Goal: Contribute content: Contribute content

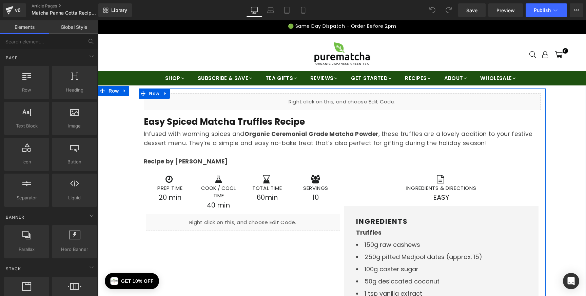
click at [349, 98] on icon at bounding box center [350, 99] width 4 height 4
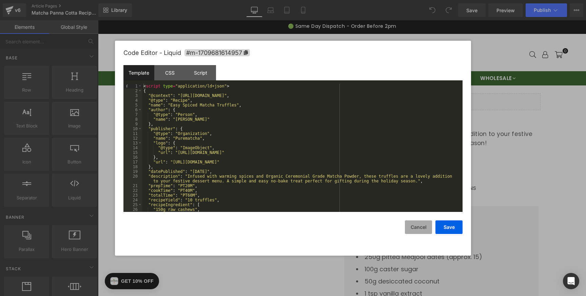
click at [412, 229] on button "Cancel" at bounding box center [418, 227] width 27 height 14
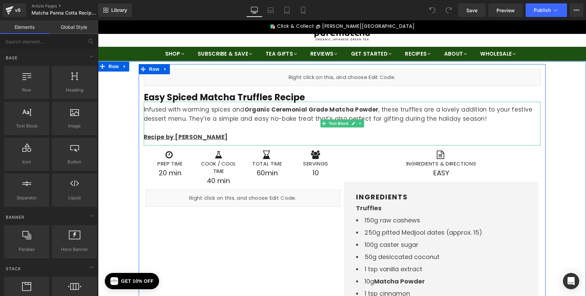
scroll to position [61, 0]
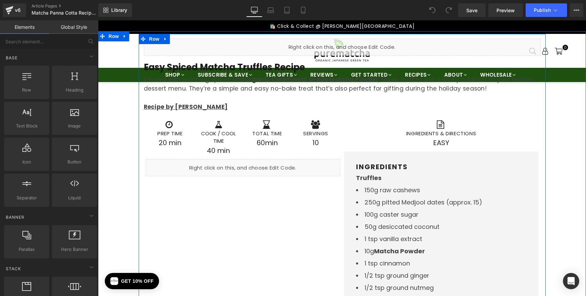
click at [262, 166] on div "Liquid" at bounding box center [243, 167] width 194 height 17
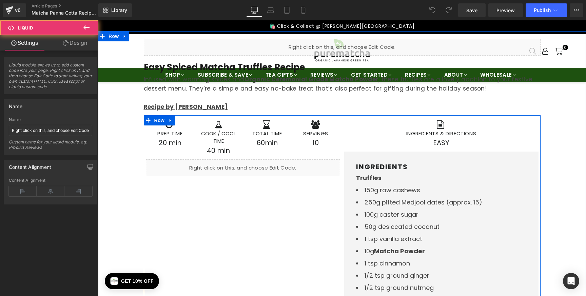
click at [252, 165] on link at bounding box center [250, 165] width 7 height 8
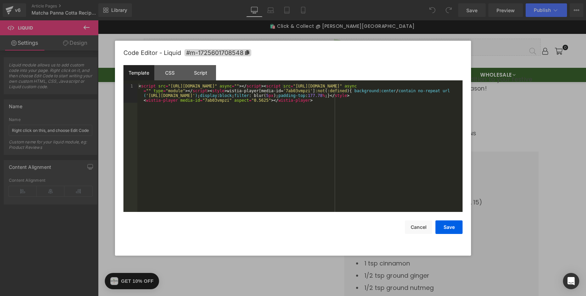
click at [263, 138] on div "< script src = "[URL][DOMAIN_NAME]" async = "" > </ script > < script src = "[U…" at bounding box center [299, 167] width 325 height 166
click at [448, 227] on button "Save" at bounding box center [449, 227] width 27 height 14
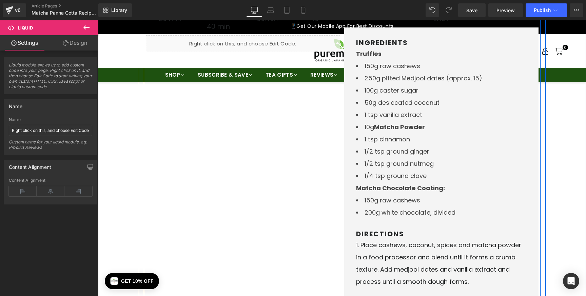
scroll to position [0, 0]
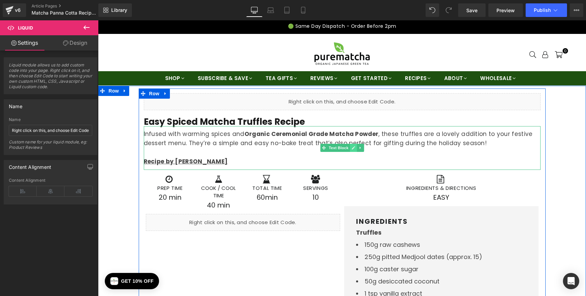
click at [352, 147] on icon at bounding box center [353, 148] width 4 height 4
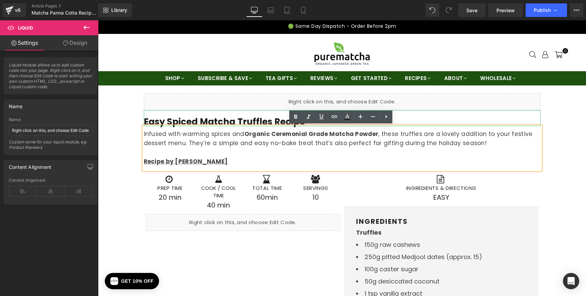
click at [209, 117] on b "Easy Spiced Matcha Truffles Recipe" at bounding box center [224, 122] width 161 height 12
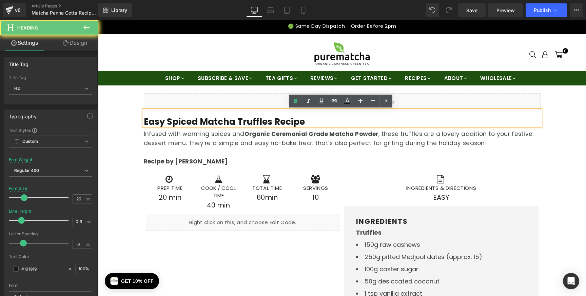
click at [206, 120] on b "Easy Spiced Matcha Truffles Recipe" at bounding box center [224, 122] width 161 height 12
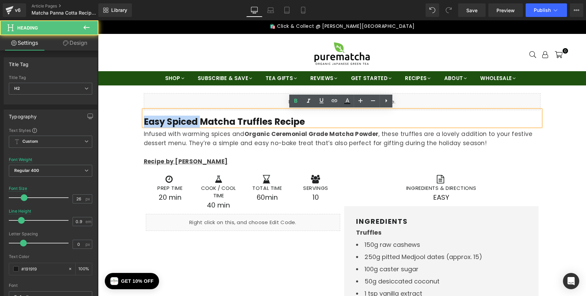
drag, startPoint x: 198, startPoint y: 122, endPoint x: 134, endPoint y: 121, distance: 64.5
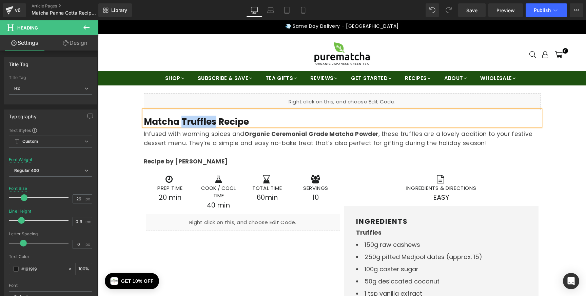
drag, startPoint x: 179, startPoint y: 121, endPoint x: 214, endPoint y: 122, distance: 35.0
click at [214, 122] on b "Matcha Truffles Recipe" at bounding box center [196, 122] width 105 height 12
click at [222, 145] on p "Infused with warming spices and Organic Ceremonial Grade Matcha Powder , these …" at bounding box center [342, 139] width 397 height 18
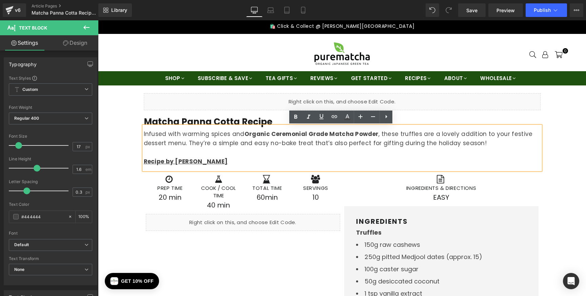
click at [199, 131] on p "Infused with warming spices and Organic Ceremonial Grade Matcha Powder , these …" at bounding box center [342, 139] width 397 height 18
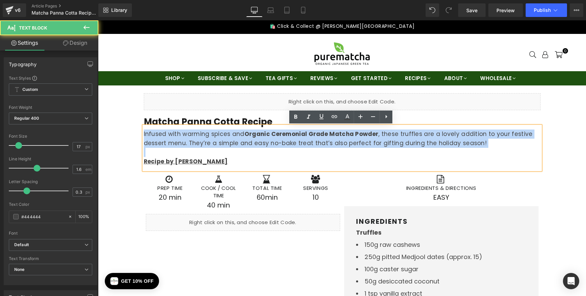
drag, startPoint x: 143, startPoint y: 134, endPoint x: 441, endPoint y: 151, distance: 298.3
click at [441, 151] on div "Infused with warming spices and Organic Ceremonial Grade Matcha Powder , these …" at bounding box center [342, 148] width 397 height 44
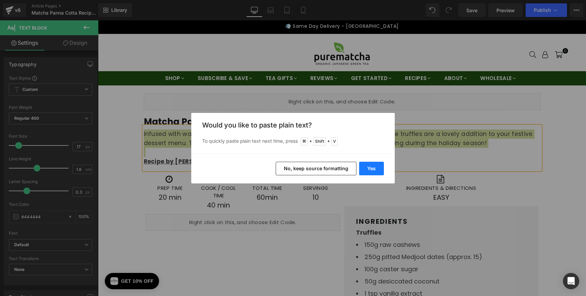
click at [378, 168] on button "Yes" at bounding box center [371, 169] width 25 height 14
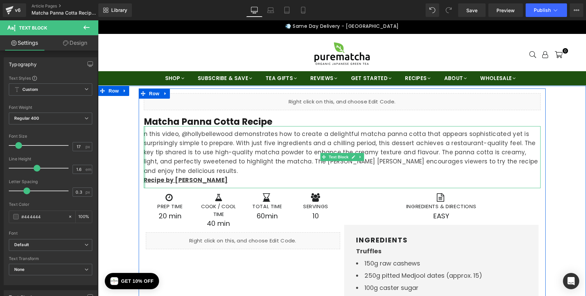
click at [144, 133] on div at bounding box center [145, 157] width 2 height 62
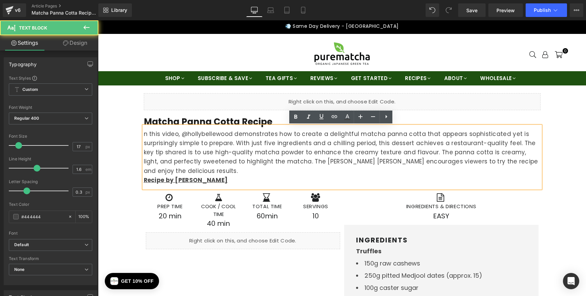
click at [145, 134] on p "n this video, @hollybellewood demonstrates how to create a delightful matcha pa…" at bounding box center [342, 153] width 397 height 46
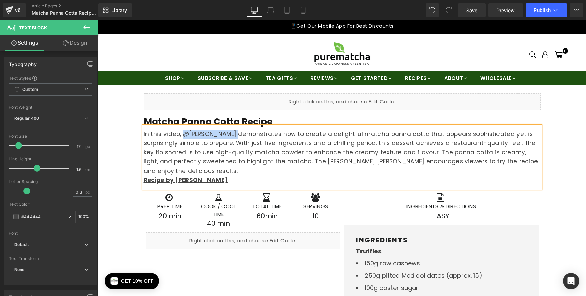
drag, startPoint x: 181, startPoint y: 134, endPoint x: 230, endPoint y: 135, distance: 48.9
click at [230, 135] on p "In this video, @[PERSON_NAME] demonstrates how to create a delightful matcha pa…" at bounding box center [342, 153] width 397 height 46
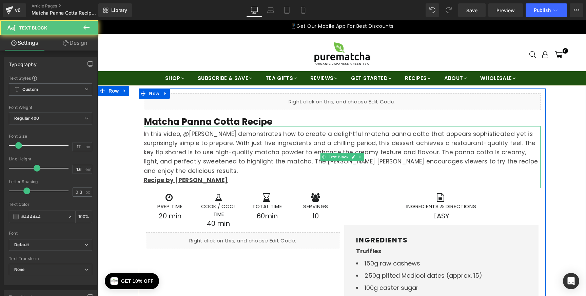
click at [264, 139] on p "In this video, @[PERSON_NAME] demonstrates how to create a delightful matcha pa…" at bounding box center [342, 153] width 397 height 46
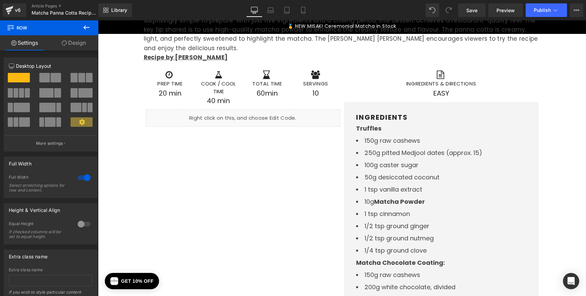
scroll to position [143, 0]
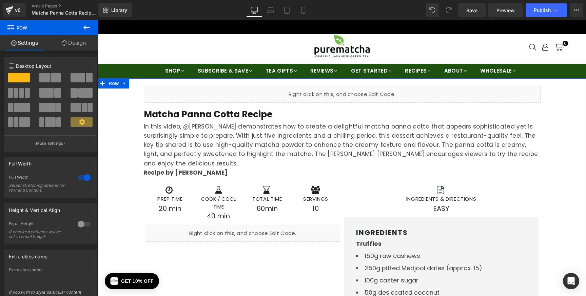
scroll to position [18, 0]
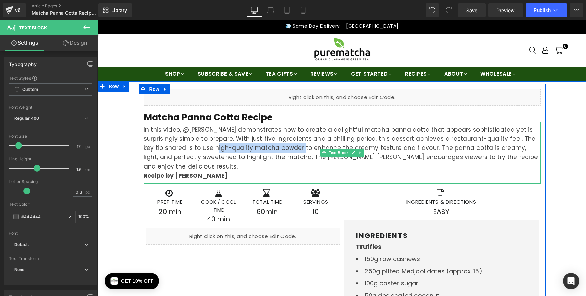
drag, startPoint x: 215, startPoint y: 148, endPoint x: 286, endPoint y: 149, distance: 70.9
click at [286, 149] on p "In this video, @[PERSON_NAME] demonstrates how to create a delightful matcha pa…" at bounding box center [342, 148] width 397 height 46
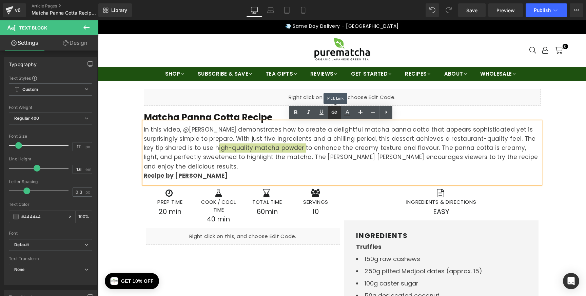
click at [338, 113] on icon at bounding box center [334, 112] width 8 height 8
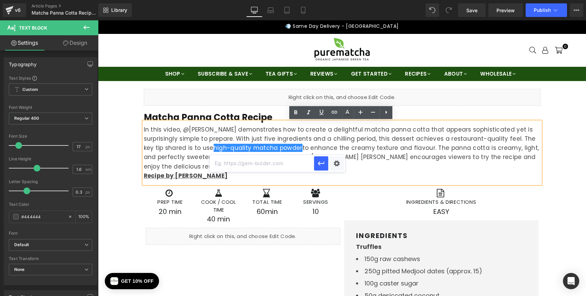
click at [253, 163] on input "text" at bounding box center [262, 163] width 104 height 17
paste input "[URL][DOMAIN_NAME]"
type input "[URL][DOMAIN_NAME]"
drag, startPoint x: 319, startPoint y: 164, endPoint x: 220, endPoint y: 143, distance: 100.5
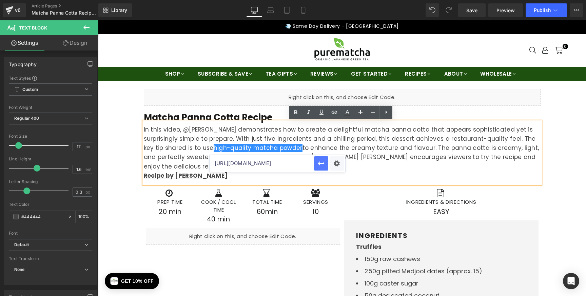
click at [319, 164] on icon "button" at bounding box center [321, 163] width 6 height 4
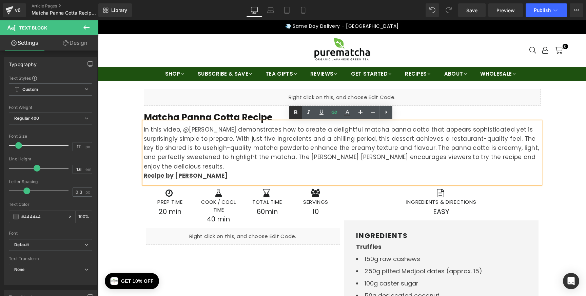
click at [292, 113] on icon at bounding box center [296, 113] width 8 height 8
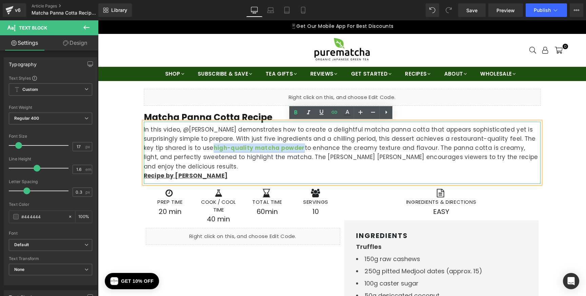
drag, startPoint x: 201, startPoint y: 148, endPoint x: 289, endPoint y: 146, distance: 87.2
click at [289, 146] on strong "high-quality matcha powder" at bounding box center [259, 148] width 91 height 8
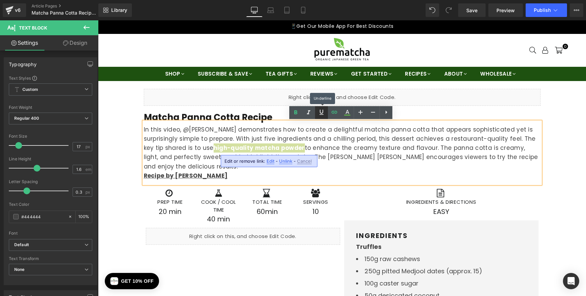
click at [323, 112] on icon at bounding box center [322, 112] width 4 height 5
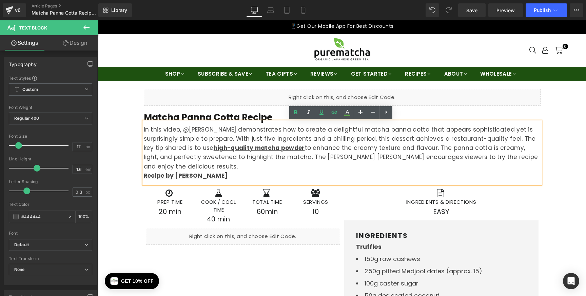
click at [314, 151] on p "In this video, @[PERSON_NAME] demonstrates how to create a delightful matcha pa…" at bounding box center [342, 148] width 397 height 46
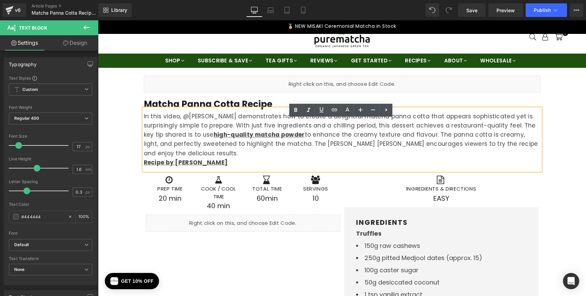
scroll to position [32, 0]
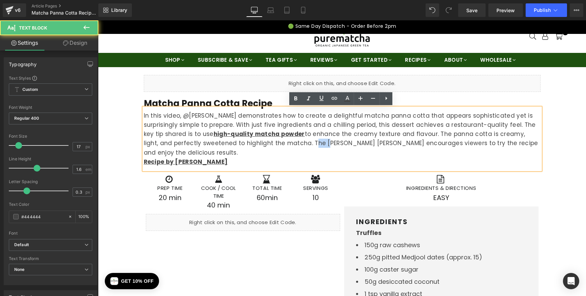
drag, startPoint x: 291, startPoint y: 143, endPoint x: 279, endPoint y: 144, distance: 12.9
click at [279, 144] on p "In this video, @[PERSON_NAME] demonstrates how to create a delightful matcha pa…" at bounding box center [342, 134] width 397 height 46
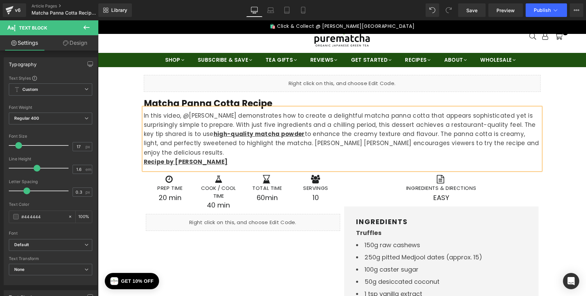
click at [326, 132] on p "In this video, @[PERSON_NAME] demonstrates how to create a delightful matcha pa…" at bounding box center [342, 134] width 397 height 46
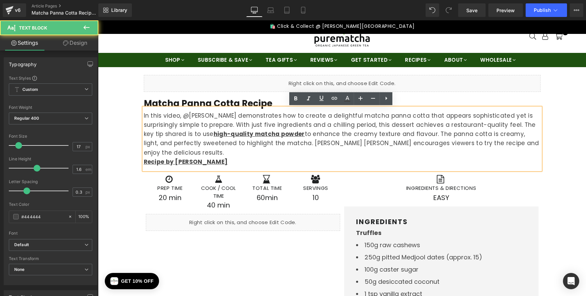
click at [243, 147] on p "In this video, @[PERSON_NAME] demonstrates how to create a delightful matcha pa…" at bounding box center [342, 134] width 397 height 46
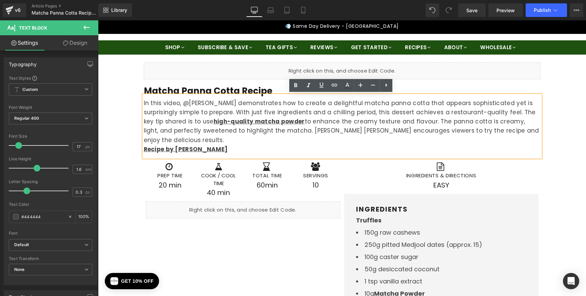
scroll to position [45, 0]
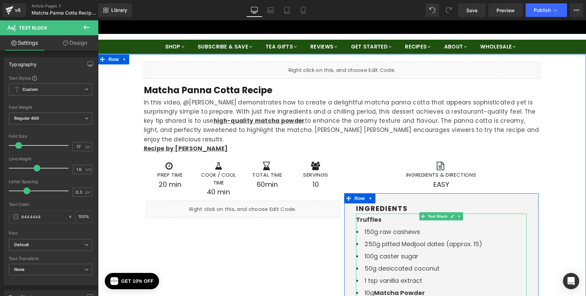
click at [372, 226] on li "150g raw cashews" at bounding box center [441, 232] width 171 height 12
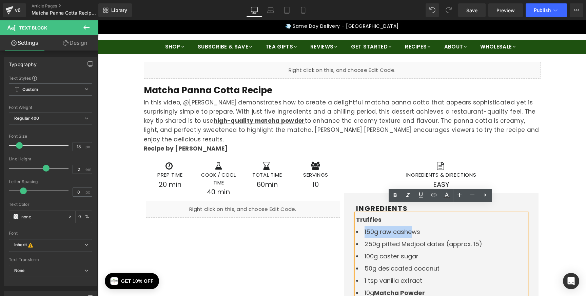
drag, startPoint x: 363, startPoint y: 223, endPoint x: 412, endPoint y: 223, distance: 49.2
click at [412, 226] on li "150g raw cashews" at bounding box center [441, 232] width 171 height 12
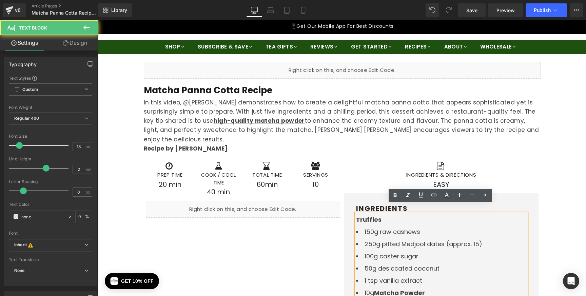
click at [385, 226] on li "150g raw cashews" at bounding box center [441, 232] width 171 height 12
drag, startPoint x: 364, startPoint y: 223, endPoint x: 421, endPoint y: 223, distance: 57.3
click at [421, 226] on li "150g raw cashews" at bounding box center [441, 232] width 171 height 12
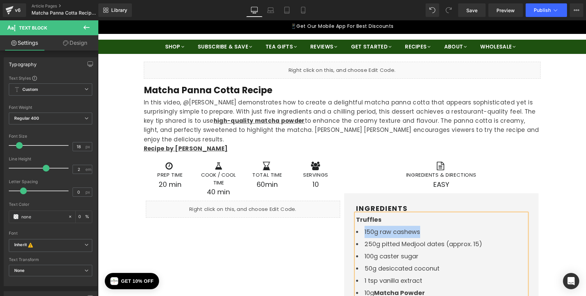
paste div
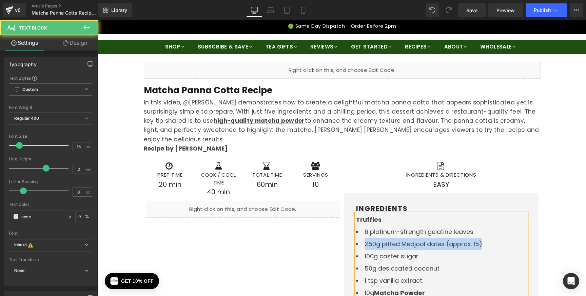
drag, startPoint x: 364, startPoint y: 236, endPoint x: 482, endPoint y: 230, distance: 118.2
click at [482, 238] on li "250g pitted Medjool dates (approx. 15)" at bounding box center [441, 244] width 171 height 12
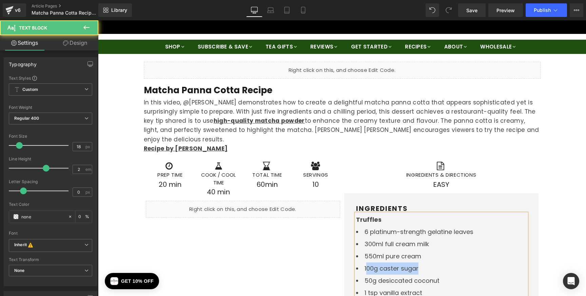
drag, startPoint x: 365, startPoint y: 259, endPoint x: 417, endPoint y: 255, distance: 52.7
click at [417, 263] on li "100g caster sugar" at bounding box center [441, 269] width 171 height 12
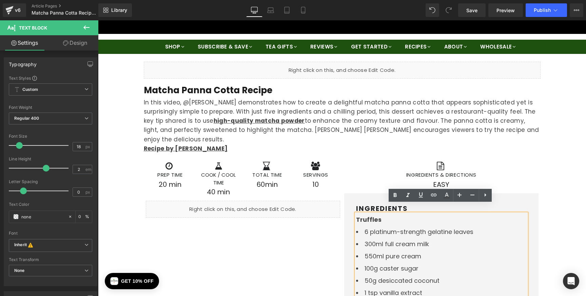
drag, startPoint x: 375, startPoint y: 257, endPoint x: 370, endPoint y: 257, distance: 4.5
click at [375, 263] on li "100g caster sugar" at bounding box center [441, 269] width 171 height 12
drag, startPoint x: 363, startPoint y: 259, endPoint x: 416, endPoint y: 255, distance: 53.1
click at [416, 263] on li "100g caster sugar" at bounding box center [441, 269] width 171 height 12
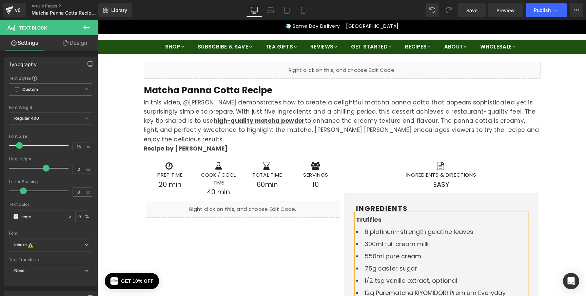
click at [376, 287] on li "12g Purematcha KIYOMIDORI Premium Everyday Matcha" at bounding box center [441, 299] width 171 height 24
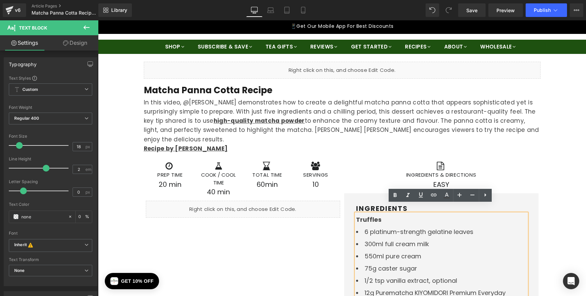
click at [414, 287] on li "12g Purematcha KIYOMIDORI Premium Everyday Matcha" at bounding box center [441, 299] width 171 height 24
drag, startPoint x: 413, startPoint y: 283, endPoint x: 453, endPoint y: 282, distance: 39.4
click at [453, 287] on li "12g Purematcha KIYOMIDORI Premium Everyday Matcha" at bounding box center [441, 299] width 171 height 24
click at [429, 287] on li "12g Purematcha KIYOMIDORI Premium Everyday Matcha" at bounding box center [441, 299] width 171 height 24
drag, startPoint x: 414, startPoint y: 284, endPoint x: 511, endPoint y: 283, distance: 96.3
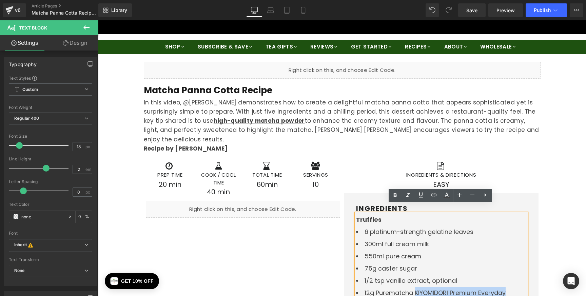
click at [511, 287] on li "12g Purematcha KIYOMIDORI Premium Everyday Matcha" at bounding box center [441, 299] width 171 height 24
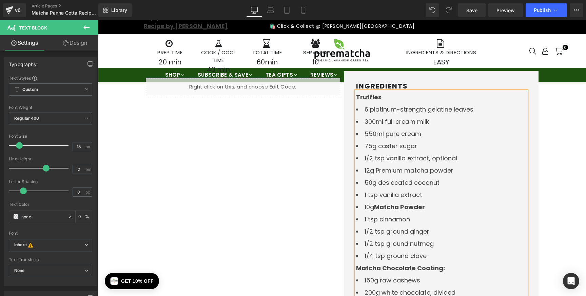
scroll to position [168, 0]
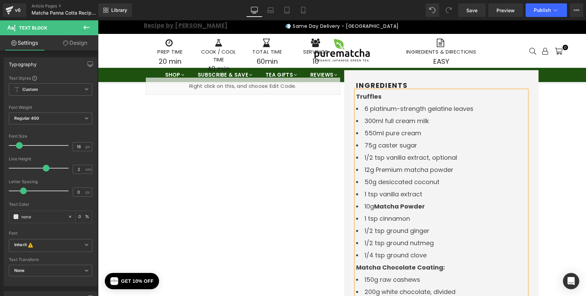
drag, startPoint x: 389, startPoint y: 234, endPoint x: 363, endPoint y: 174, distance: 66.1
click at [363, 174] on ul "6 platinum-strength gelatine leaves 300ml full cream milk 550ml pure cream 75g …" at bounding box center [441, 200] width 171 height 195
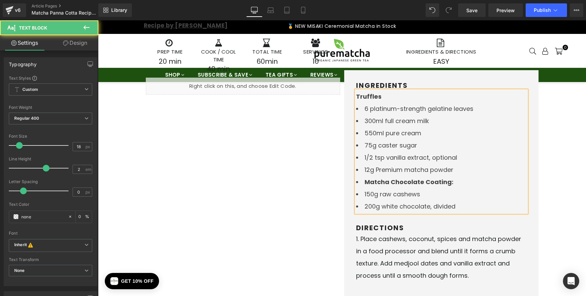
click at [367, 190] on span "150g raw cashews" at bounding box center [393, 194] width 56 height 8
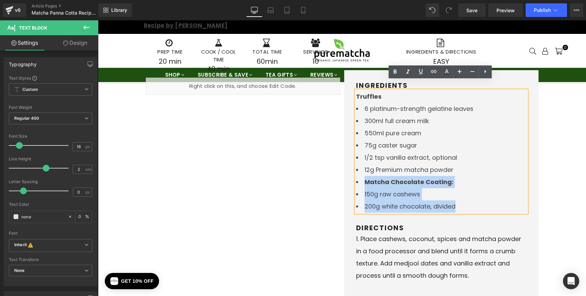
drag, startPoint x: 443, startPoint y: 195, endPoint x: 349, endPoint y: 177, distance: 95.7
click at [349, 177] on div "INGREDIENTS Heading Truffles 6 platinum-strength gelatine leaves 300ml full cre…" at bounding box center [441, 258] width 194 height 376
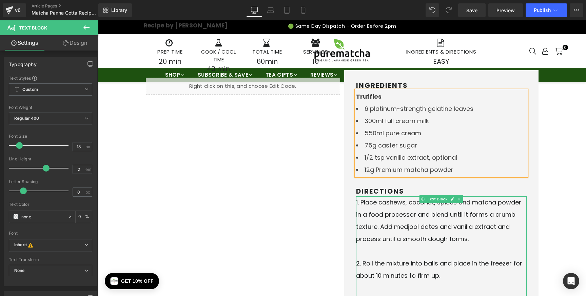
scroll to position [169, 0]
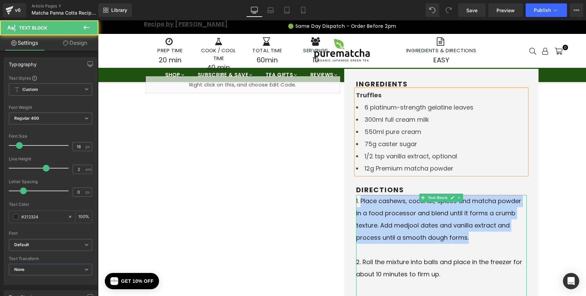
drag, startPoint x: 364, startPoint y: 192, endPoint x: 484, endPoint y: 226, distance: 124.6
click at [484, 226] on li "Place cashews, coconut, spices and matcha powder in a food processor and blend …" at bounding box center [441, 225] width 171 height 61
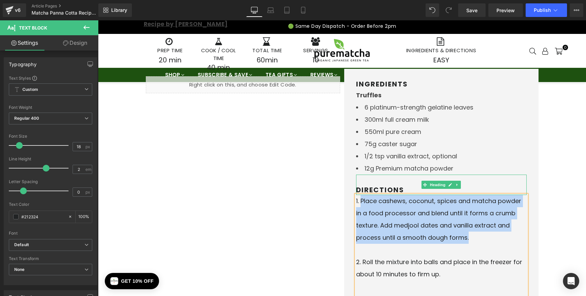
paste div
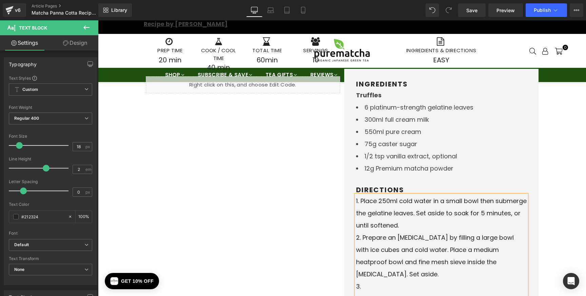
click at [363, 232] on li "Prepare an [MEDICAL_DATA] by filling a large bowl with ice cubes and cold water…" at bounding box center [441, 256] width 171 height 49
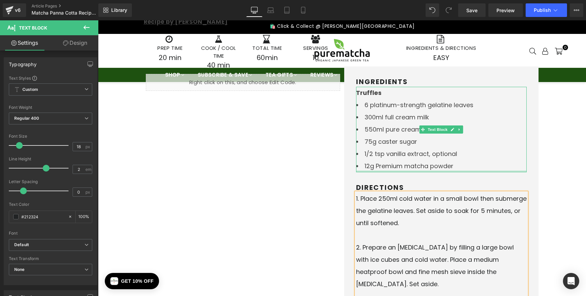
scroll to position [272, 0]
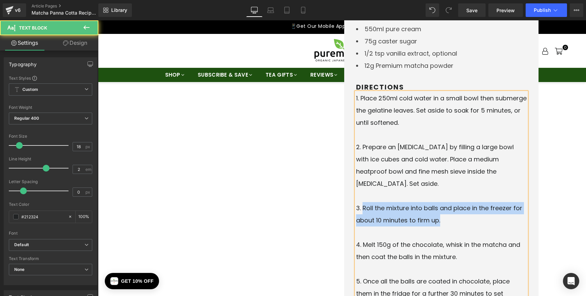
drag, startPoint x: 362, startPoint y: 188, endPoint x: 446, endPoint y: 197, distance: 84.7
click at [446, 202] on li "Roll the mixture into balls and place in the freezer for about 10 minutes to fi…" at bounding box center [441, 220] width 171 height 37
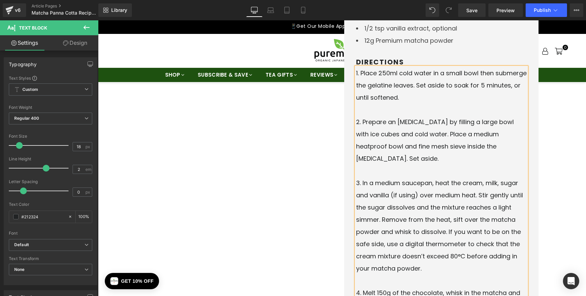
scroll to position [325, 0]
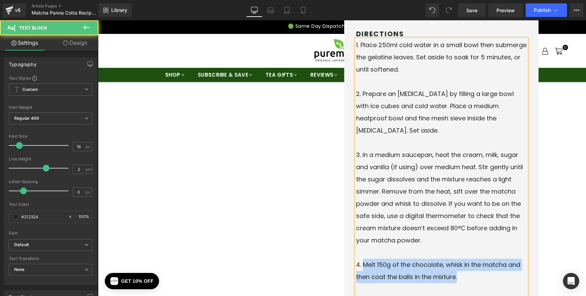
drag, startPoint x: 363, startPoint y: 244, endPoint x: 457, endPoint y: 254, distance: 95.2
click at [457, 259] on li "Melt 150g of the chocolate, whisk in the matcha and then coat the balls in the …" at bounding box center [441, 277] width 171 height 37
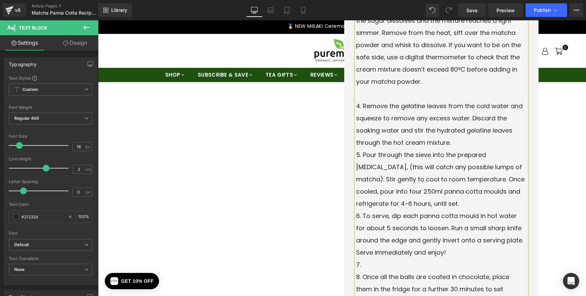
scroll to position [583, 0]
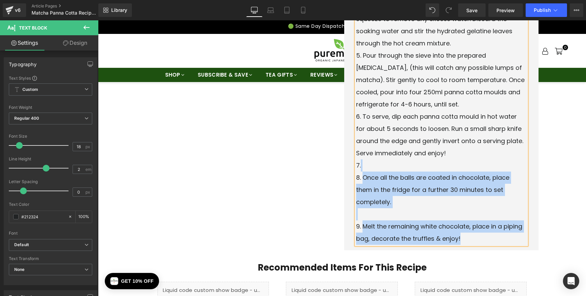
drag, startPoint x: 455, startPoint y: 217, endPoint x: 358, endPoint y: 145, distance: 121.4
click at [358, 145] on ol "Place 250ml cold water in a small bowl then submerge the gelatine leaves. Set a…" at bounding box center [441, 13] width 171 height 464
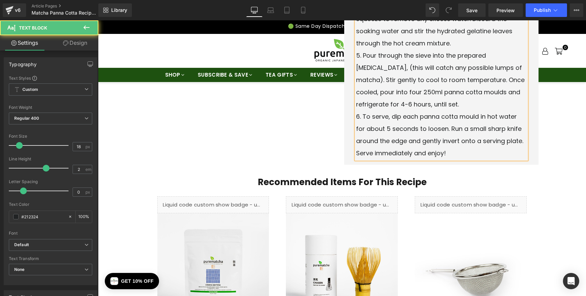
click at [356, 111] on li "To serve, dip each panna cotta mould in hot water for about 5 seconds to loosen…" at bounding box center [441, 135] width 171 height 49
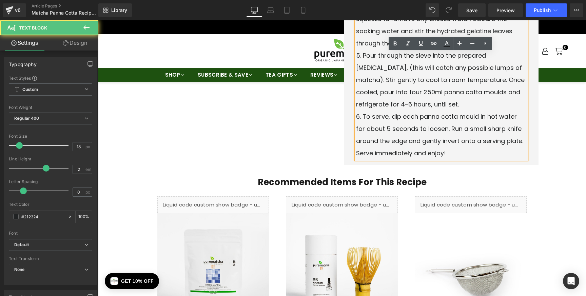
click at [416, 83] on li "Pour through the sieve into the prepared [MEDICAL_DATA], (this will catch any p…" at bounding box center [441, 80] width 171 height 61
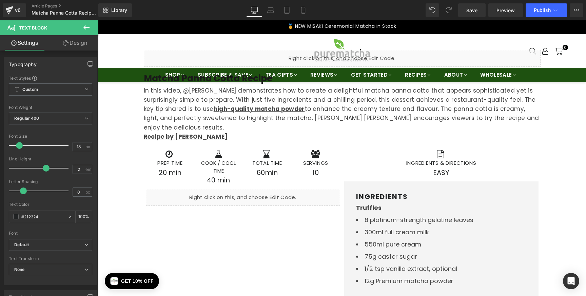
scroll to position [56, 0]
click at [477, 9] on span "Save" at bounding box center [471, 10] width 11 height 7
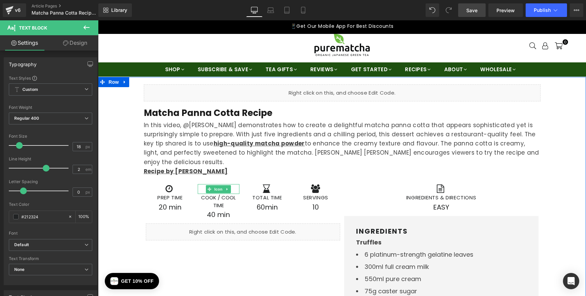
scroll to position [0, 0]
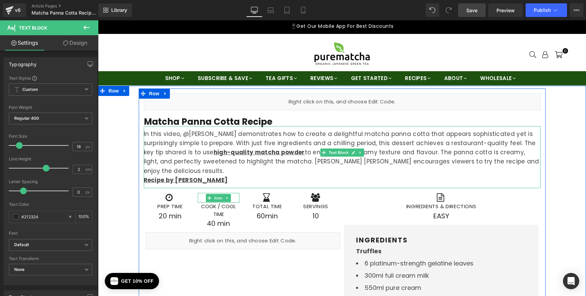
click at [294, 141] on p "In this video, @[PERSON_NAME] demonstrates how to create a delightful matcha pa…" at bounding box center [342, 153] width 397 height 46
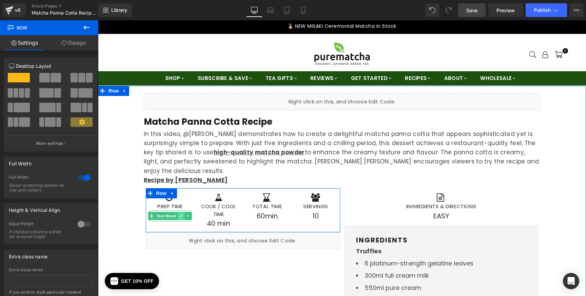
click at [179, 214] on icon at bounding box center [181, 216] width 4 height 4
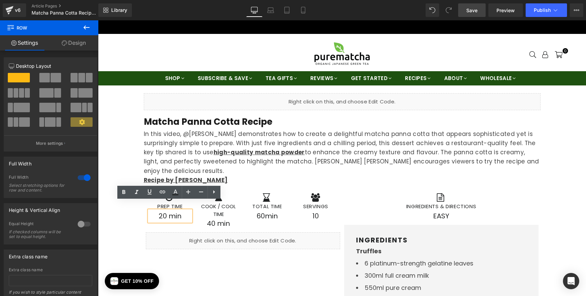
click at [162, 211] on p "20 min" at bounding box center [170, 216] width 42 height 11
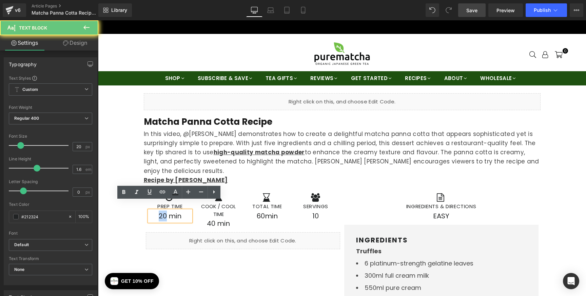
click at [162, 211] on p "20 min" at bounding box center [170, 216] width 42 height 11
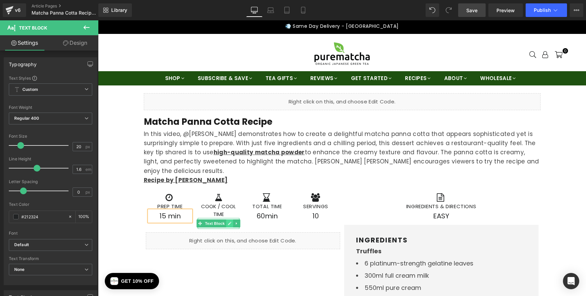
click at [230, 219] on link at bounding box center [229, 223] width 7 height 8
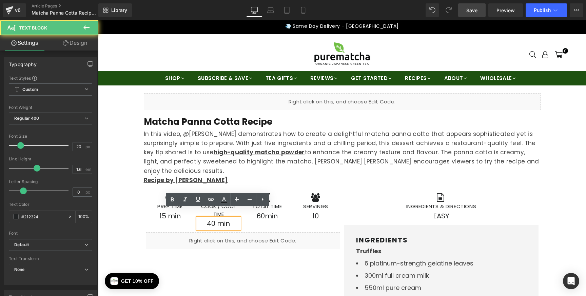
click at [210, 219] on span "40 min" at bounding box center [218, 223] width 23 height 9
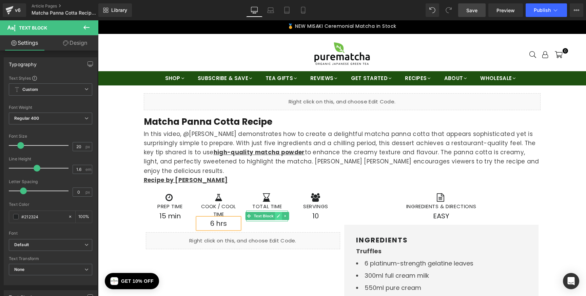
click at [279, 214] on icon at bounding box center [278, 215] width 3 height 3
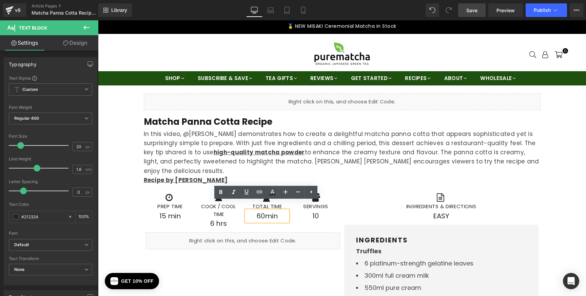
click at [263, 211] on p "60min" at bounding box center [267, 216] width 42 height 11
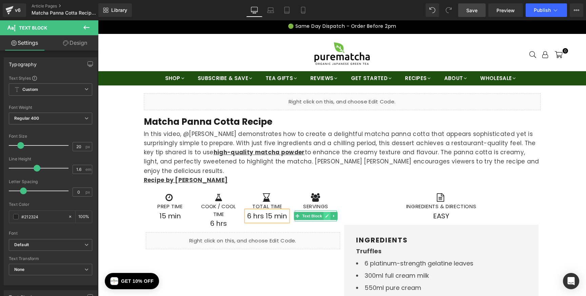
click at [327, 214] on icon at bounding box center [327, 216] width 4 height 4
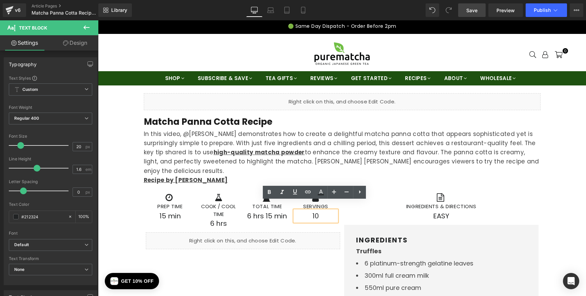
click at [315, 211] on p "10" at bounding box center [316, 216] width 42 height 11
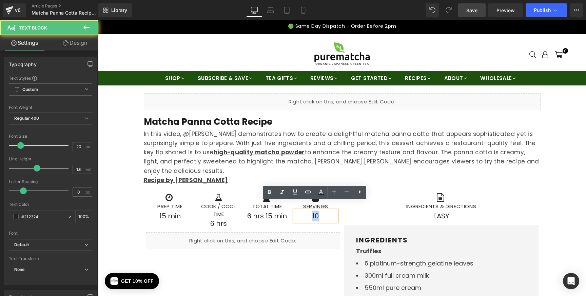
click at [315, 211] on p "10" at bounding box center [316, 216] width 42 height 11
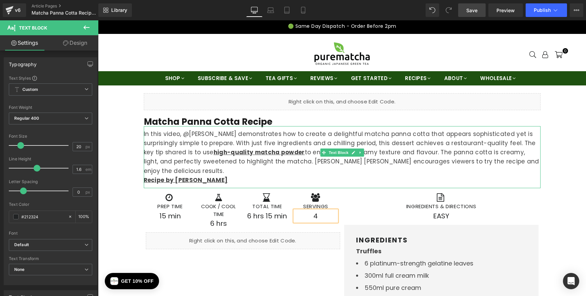
click at [378, 137] on p "In this video, @[PERSON_NAME] demonstrates how to create a delightful matcha pa…" at bounding box center [342, 153] width 397 height 46
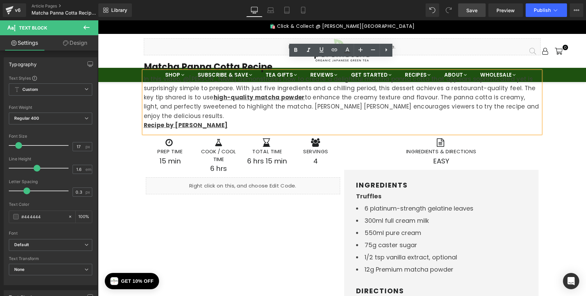
scroll to position [68, 0]
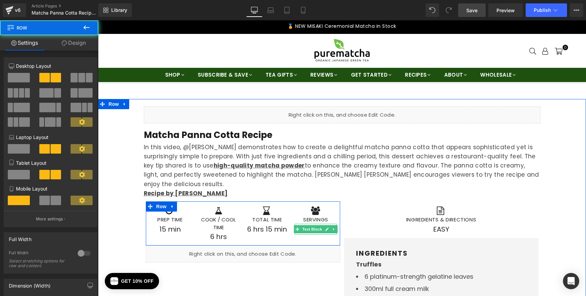
scroll to position [0, 0]
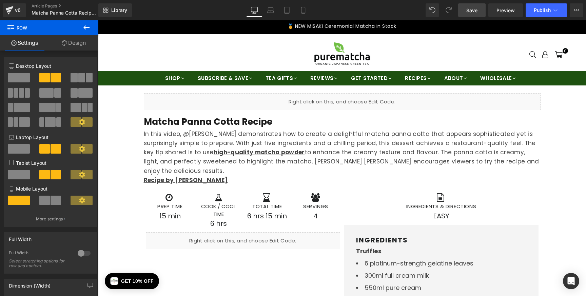
click at [474, 9] on span "Save" at bounding box center [471, 10] width 11 height 7
click at [472, 12] on span "Save" at bounding box center [471, 10] width 11 height 7
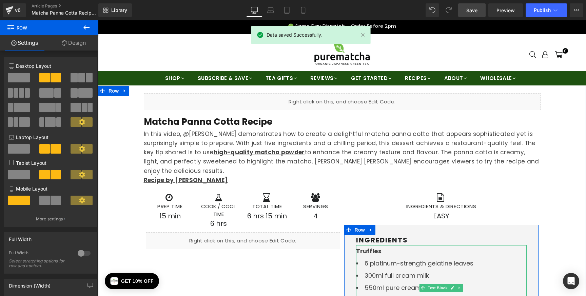
click at [380, 245] on div "Truffles" at bounding box center [441, 251] width 171 height 12
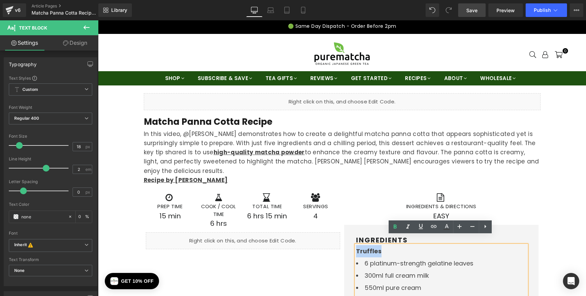
drag, startPoint x: 382, startPoint y: 242, endPoint x: 356, endPoint y: 242, distance: 26.1
click at [356, 245] on div "Truffles" at bounding box center [441, 251] width 171 height 12
click at [475, 12] on span "Save" at bounding box center [471, 10] width 11 height 7
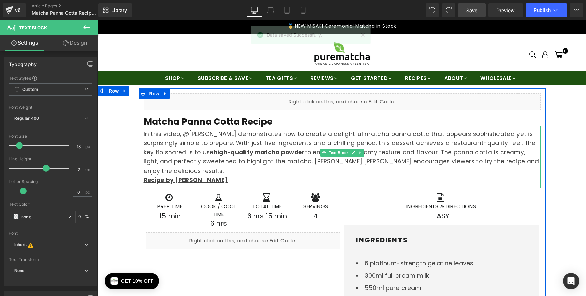
scroll to position [60, 0]
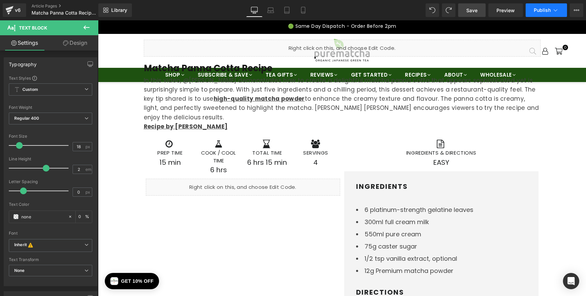
click at [561, 9] on button "Publish" at bounding box center [546, 10] width 41 height 14
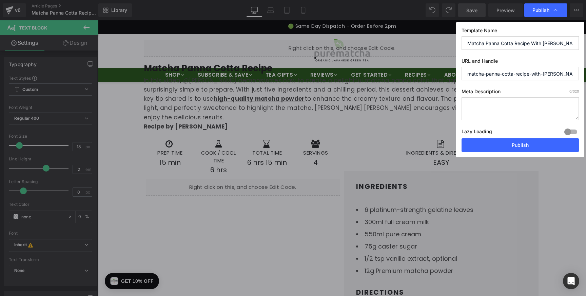
click at [503, 110] on textarea at bounding box center [520, 108] width 117 height 23
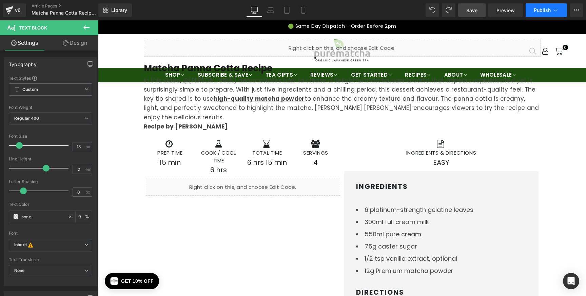
click at [554, 11] on icon at bounding box center [555, 10] width 7 height 7
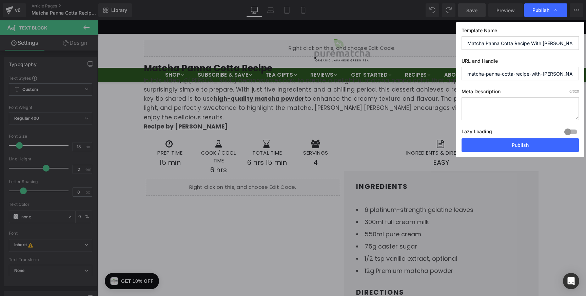
click at [491, 106] on textarea at bounding box center [520, 108] width 117 height 23
paste textarea "ndulge in this silky smooth Matcha Panna Cotta made with Purematcha KIYOMIDORI.…"
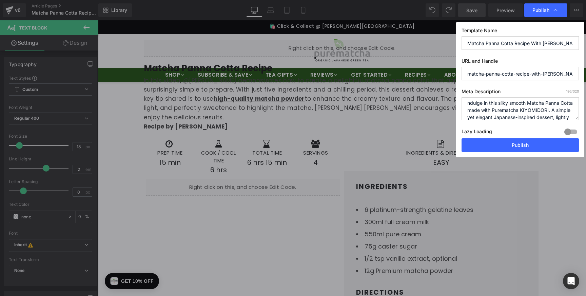
scroll to position [0, 0]
drag, startPoint x: 533, startPoint y: 112, endPoint x: 561, endPoint y: 111, distance: 28.5
click at [561, 111] on textarea "ndulge in this silky smooth Matcha Panna Cotta made with Purematcha KIYOMIDORI.…" at bounding box center [520, 108] width 117 height 23
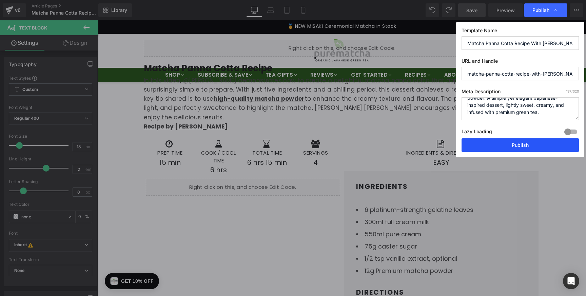
type textarea "ndulge in this silky smooth Matcha Panna Cotta made with Purematcha premium mat…"
drag, startPoint x: 515, startPoint y: 145, endPoint x: 449, endPoint y: 101, distance: 78.7
click at [515, 145] on button "Publish" at bounding box center [520, 145] width 117 height 14
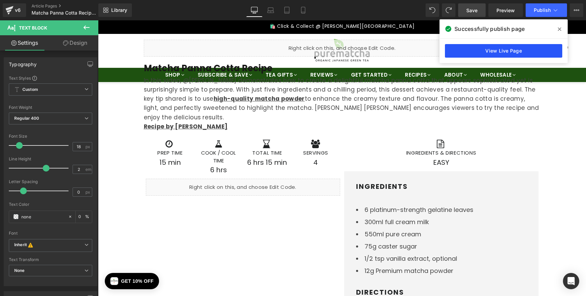
click at [498, 53] on link "View Live Page" at bounding box center [503, 51] width 117 height 14
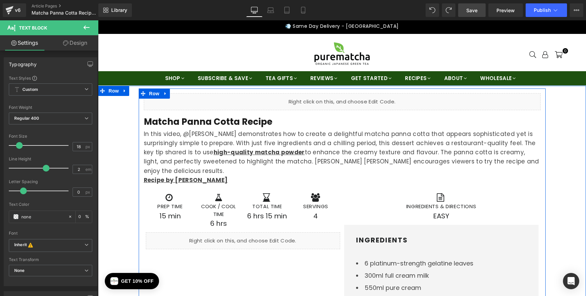
click at [352, 98] on ul "Liquid" at bounding box center [343, 99] width 36 height 8
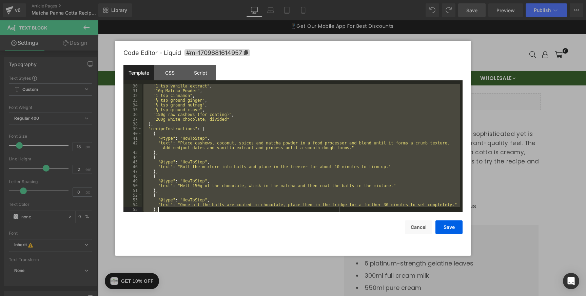
scroll to position [361, 0]
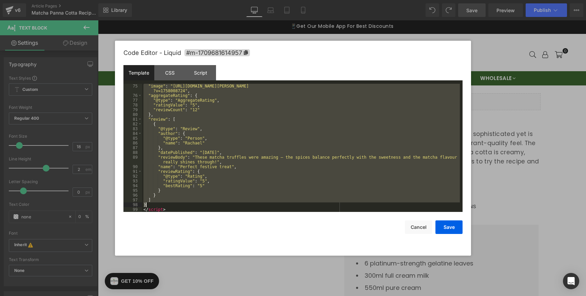
drag, startPoint x: 144, startPoint y: 91, endPoint x: 203, endPoint y: 203, distance: 126.9
click at [203, 203] on div ""image" : "[URL][DOMAIN_NAME][PERSON_NAME] ?v=1758008724" , "aggregateRating" :…" at bounding box center [301, 155] width 318 height 142
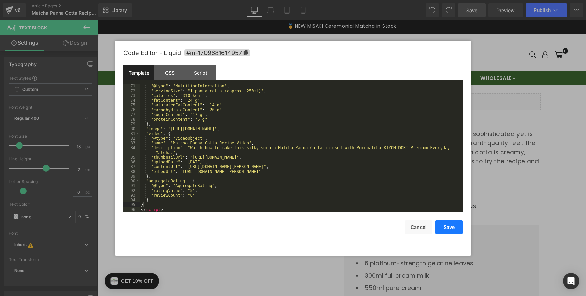
click at [452, 228] on button "Save" at bounding box center [449, 227] width 27 height 14
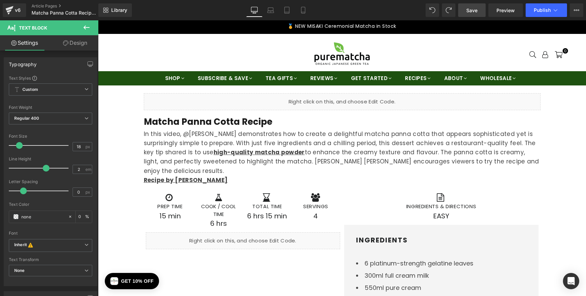
click at [474, 13] on span "Save" at bounding box center [471, 10] width 11 height 7
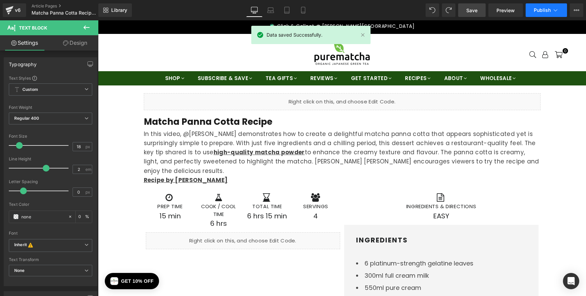
click at [550, 7] on span "Publish" at bounding box center [542, 9] width 17 height 5
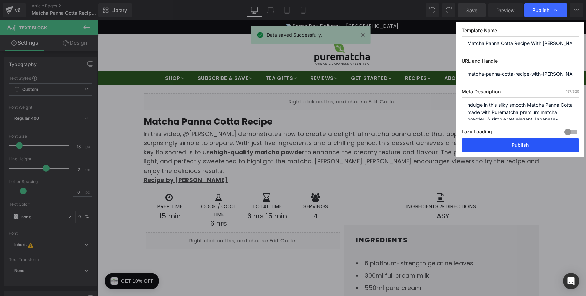
click at [508, 150] on button "Publish" at bounding box center [520, 145] width 117 height 14
